Goal: Information Seeking & Learning: Understand process/instructions

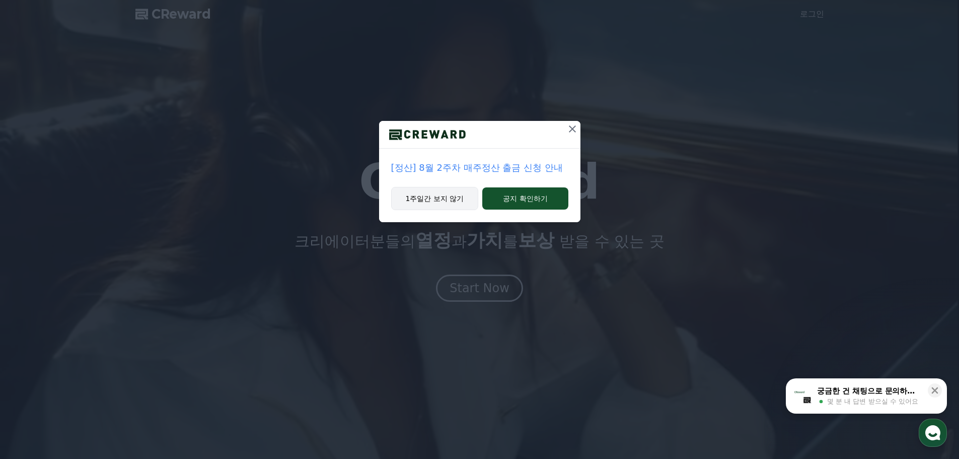
click at [424, 196] on button "1주일간 보지 않기" at bounding box center [435, 198] width 88 height 23
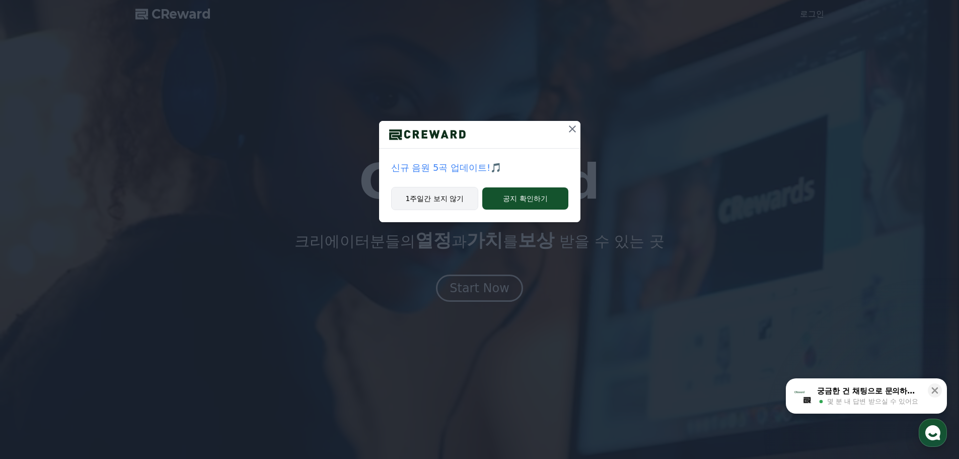
click at [440, 199] on button "1주일간 보지 않기" at bounding box center [435, 198] width 88 height 23
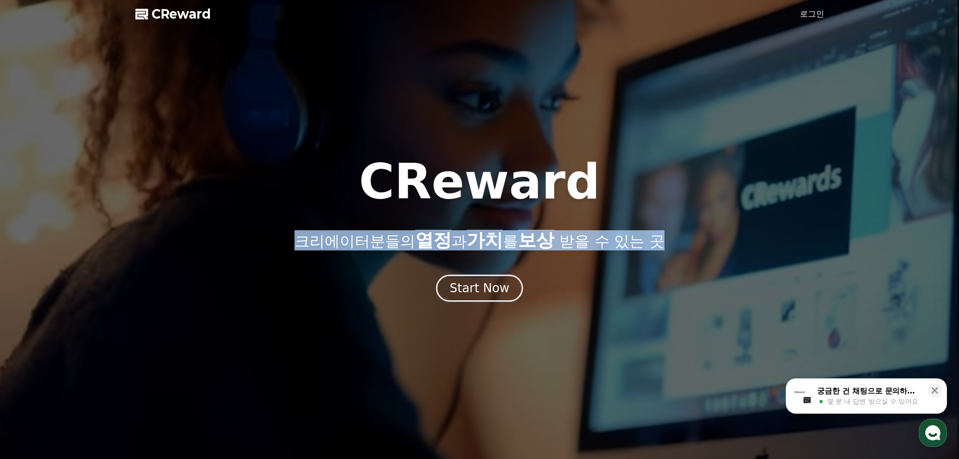
drag, startPoint x: 285, startPoint y: 236, endPoint x: 674, endPoint y: 243, distance: 389.2
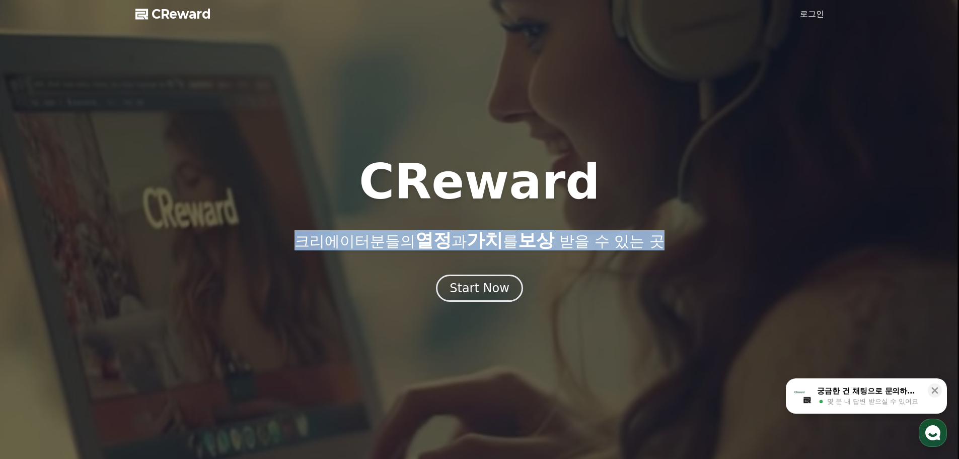
click at [674, 243] on div "CReward 크리에이터분들의 열정 과 가치 를 보상 받을 수 있는 곳" at bounding box center [479, 204] width 959 height 93
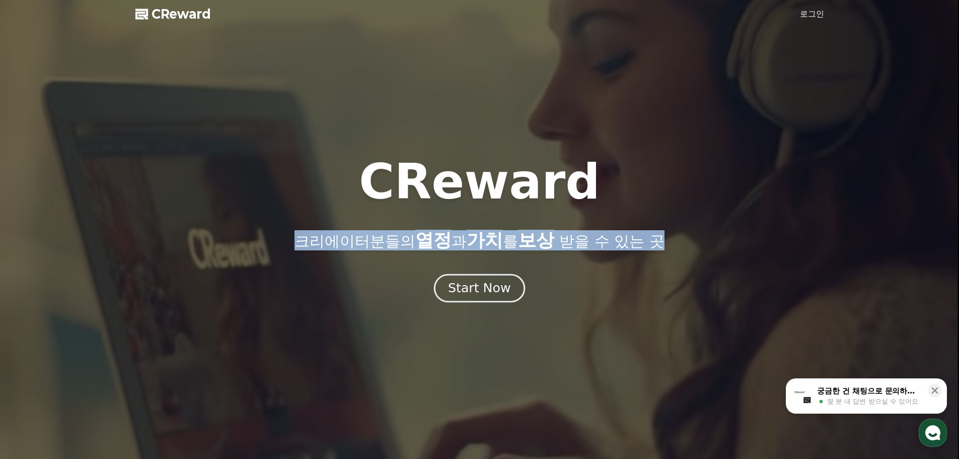
click at [488, 287] on div "Start Now" at bounding box center [479, 287] width 62 height 17
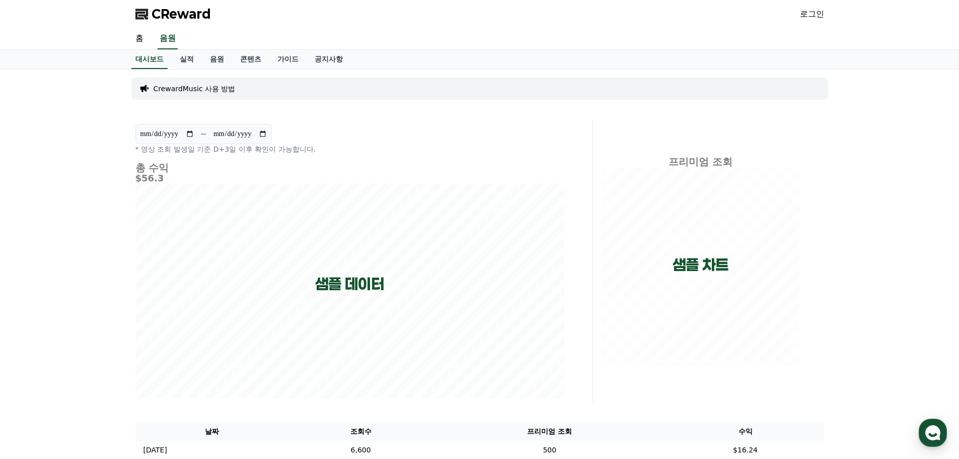
click at [186, 91] on p "CrewardMusic 사용 방법" at bounding box center [195, 89] width 82 height 10
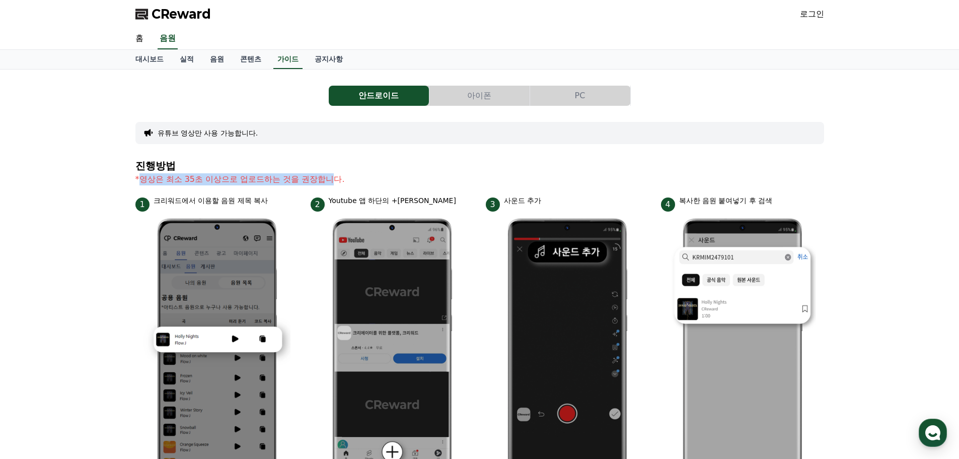
drag, startPoint x: 336, startPoint y: 181, endPoint x: 137, endPoint y: 183, distance: 198.9
click at [137, 183] on p "*영상은 최소 35초 이상으로 업로드하는 것을 권장합니다." at bounding box center [479, 179] width 689 height 12
drag, startPoint x: 343, startPoint y: 179, endPoint x: 141, endPoint y: 181, distance: 201.4
click at [141, 181] on p "*영상은 최소 35초 이상으로 업로드하는 것을 권장합니다." at bounding box center [479, 179] width 689 height 12
click at [479, 94] on button "아이폰" at bounding box center [479, 96] width 100 height 20
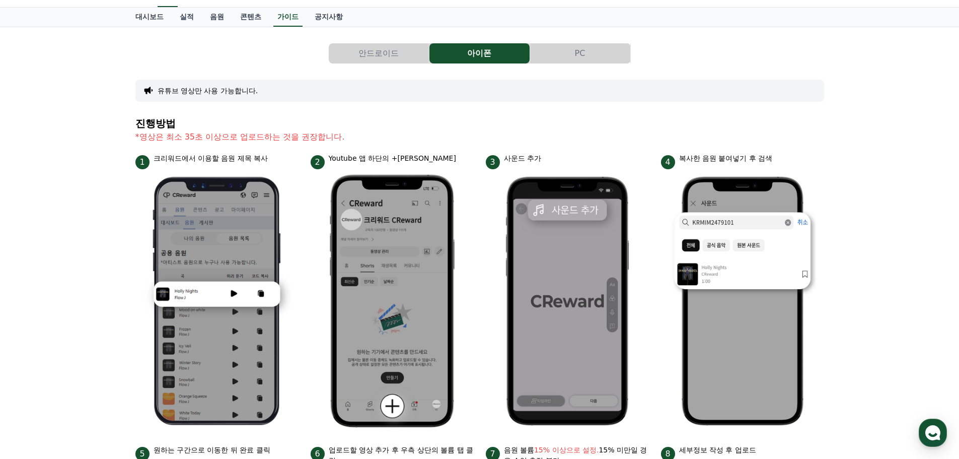
scroll to position [52, 0]
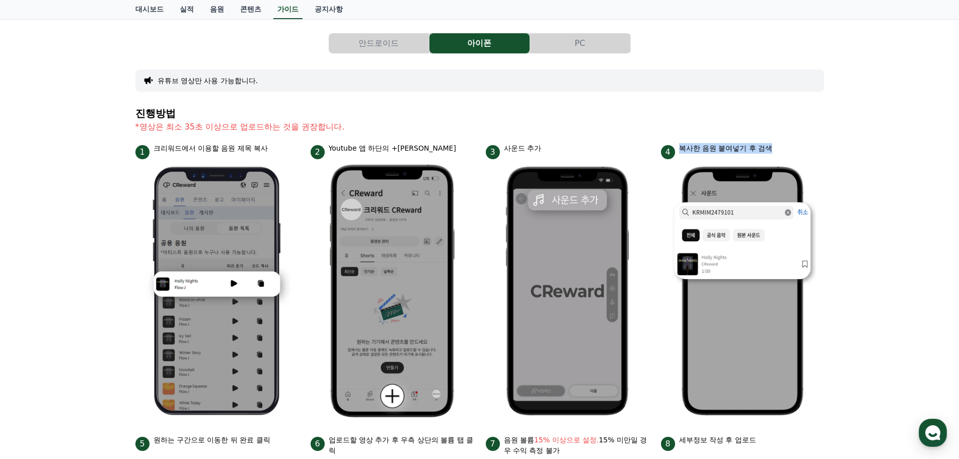
drag, startPoint x: 773, startPoint y: 149, endPoint x: 681, endPoint y: 147, distance: 91.6
click at [681, 147] on p "복사한 음원 붙여넣기 후 검색" at bounding box center [726, 148] width 94 height 11
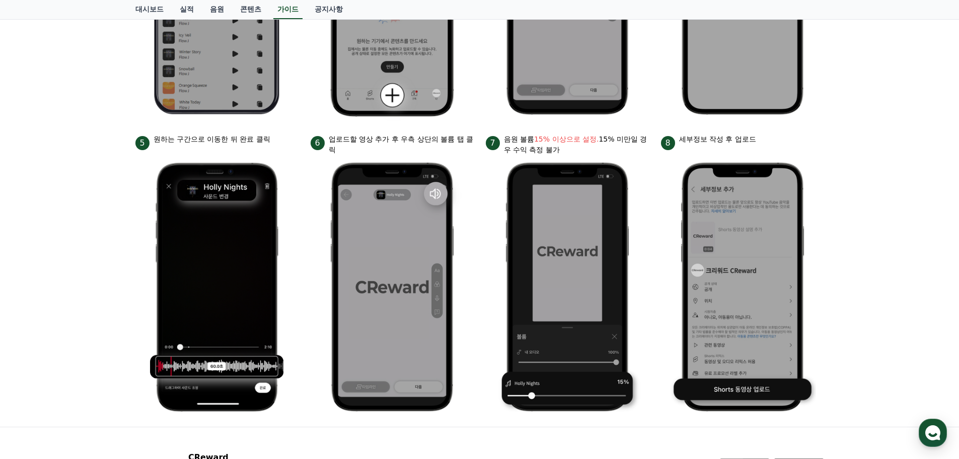
scroll to position [360, 0]
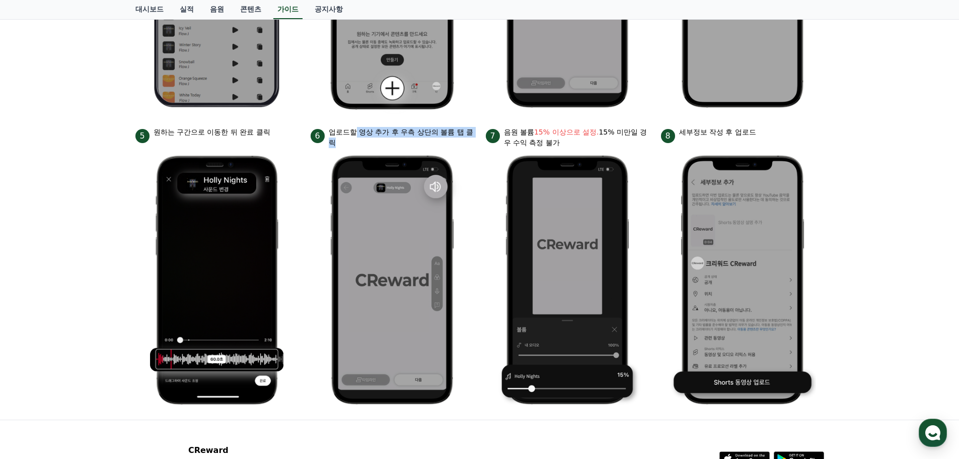
drag, startPoint x: 356, startPoint y: 132, endPoint x: 451, endPoint y: 139, distance: 94.9
click at [451, 139] on p "업로드할 영상 추가 후 우측 상단의 볼륨 탭 클릭" at bounding box center [401, 137] width 145 height 21
drag, startPoint x: 515, startPoint y: 132, endPoint x: 518, endPoint y: 140, distance: 8.1
click at [518, 140] on p "음원 볼륨 15% 이상으로 설정. 15% 미만일 경우 수익 측정 불가" at bounding box center [576, 137] width 145 height 21
drag, startPoint x: 761, startPoint y: 131, endPoint x: 686, endPoint y: 127, distance: 75.1
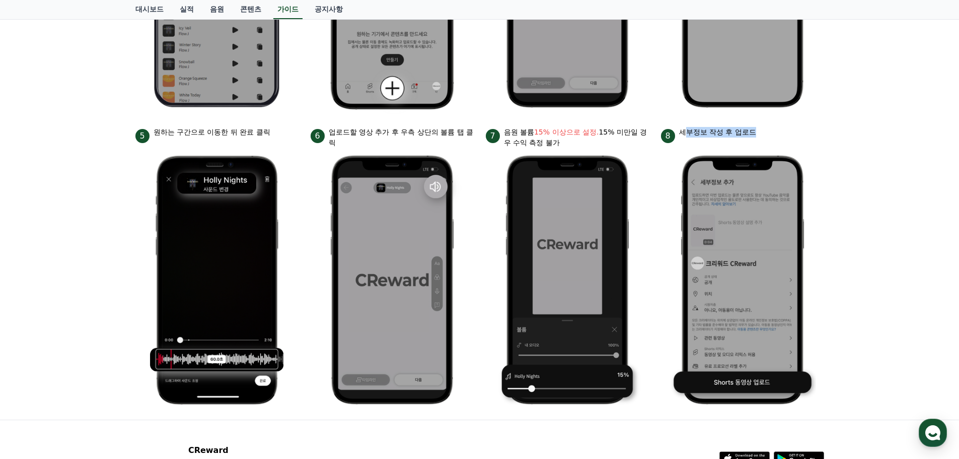
click at [686, 127] on div "8 세부정보 작성 후 업로드" at bounding box center [742, 135] width 163 height 16
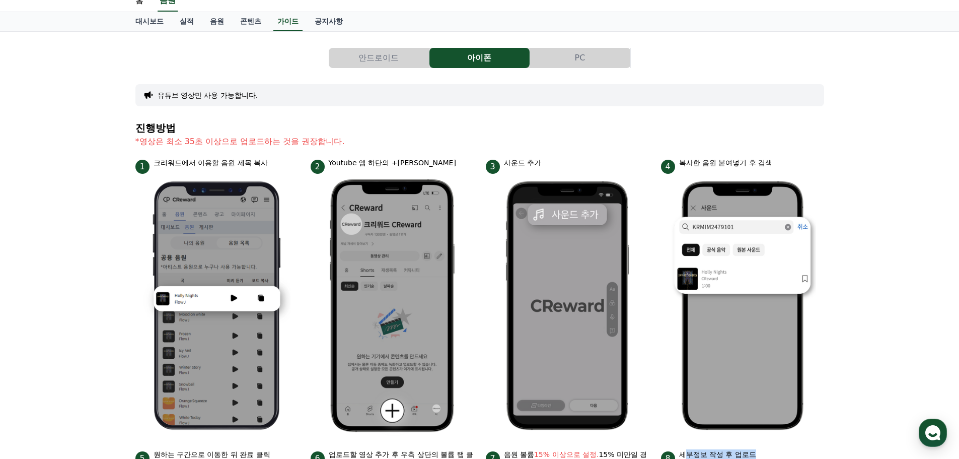
scroll to position [0, 0]
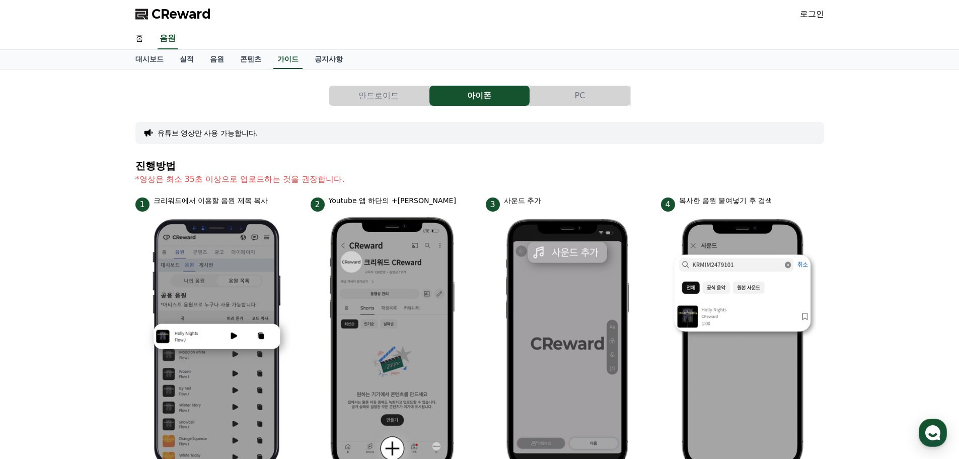
click at [571, 97] on button "PC" at bounding box center [580, 96] width 100 height 20
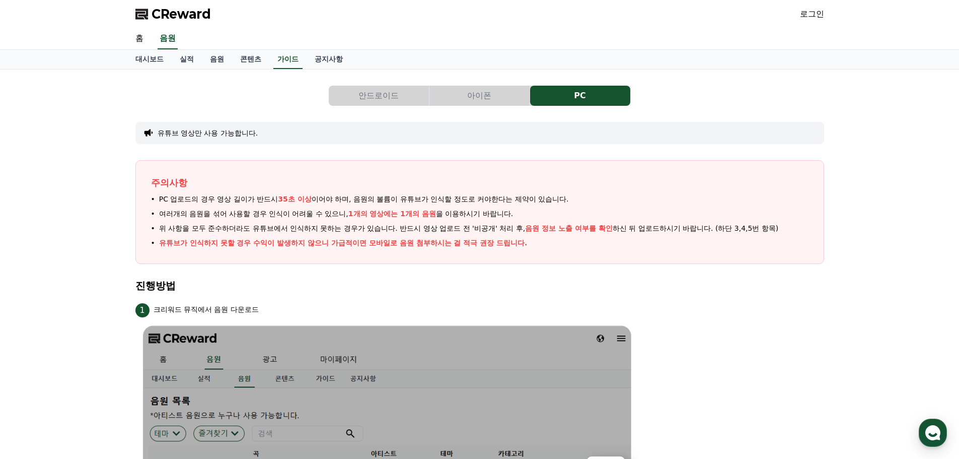
click at [498, 96] on button "아이폰" at bounding box center [479, 96] width 100 height 20
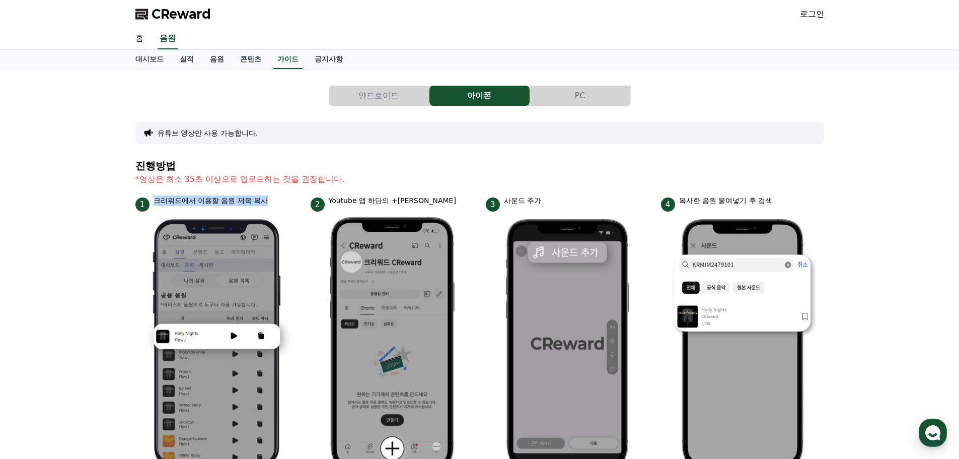
drag, startPoint x: 156, startPoint y: 199, endPoint x: 286, endPoint y: 203, distance: 130.5
click at [286, 203] on div "1 크리워드에서 이용할 음원 제목 복사" at bounding box center [216, 203] width 163 height 16
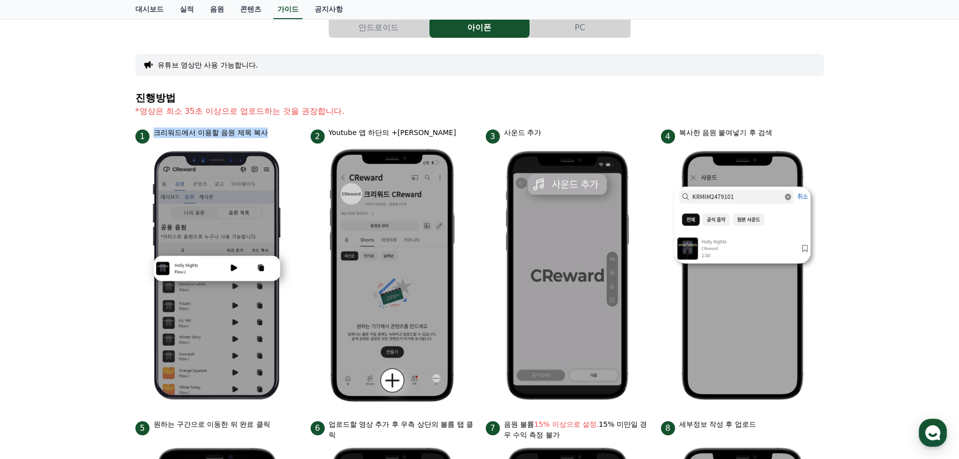
scroll to position [59, 0]
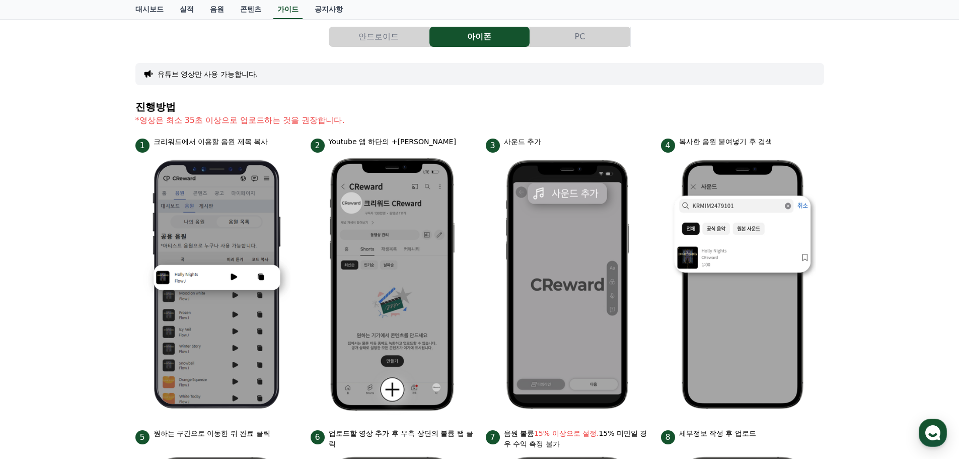
click at [850, 308] on div "안드로이드 아이폰 PC 유튜브 영상만 사용 가능합니다. 진행방법 *영상은 최소 35초 이상으로 업로드하는 것을 권장합니다. 1 크리워드에서 이…" at bounding box center [479, 366] width 959 height 710
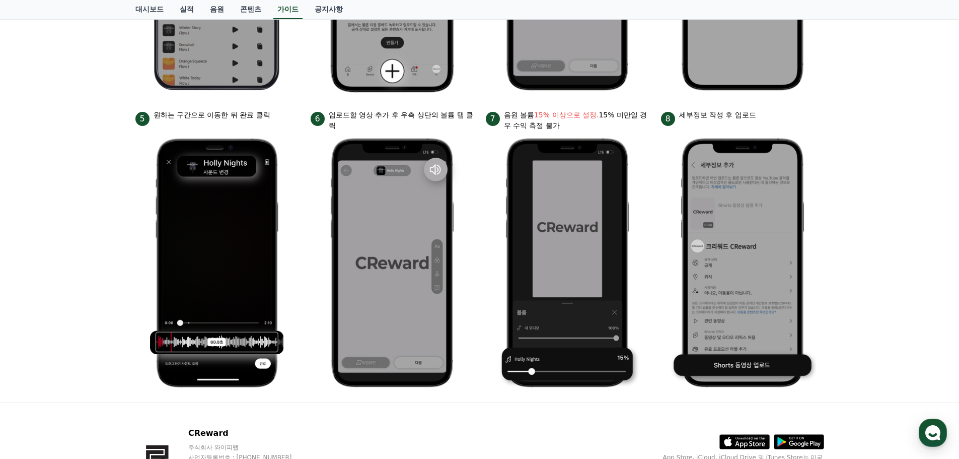
scroll to position [446, 0]
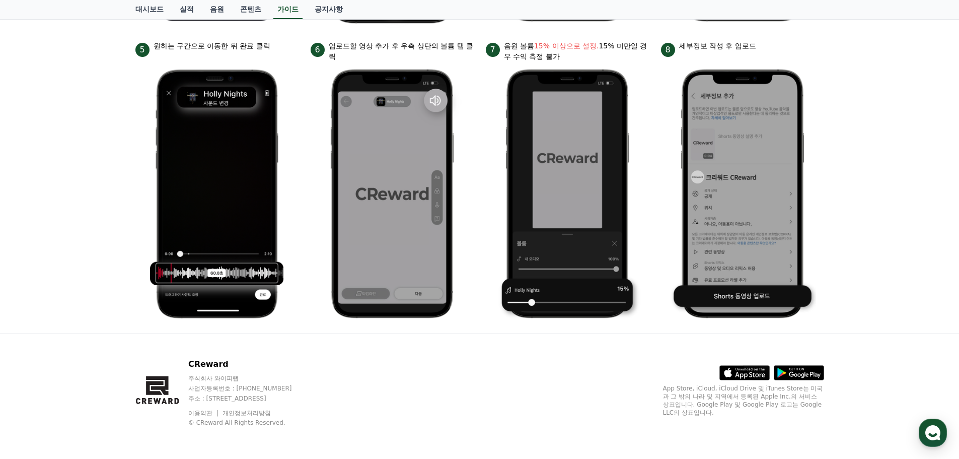
click at [728, 371] on icon at bounding box center [728, 373] width 8 height 10
